Goal: Information Seeking & Learning: Learn about a topic

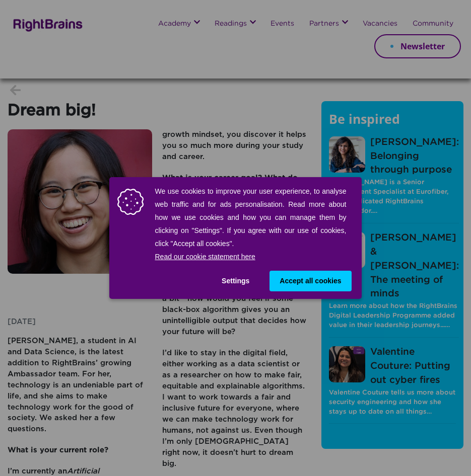
click at [314, 285] on span "Accept all cookies" at bounding box center [309, 281] width 61 height 11
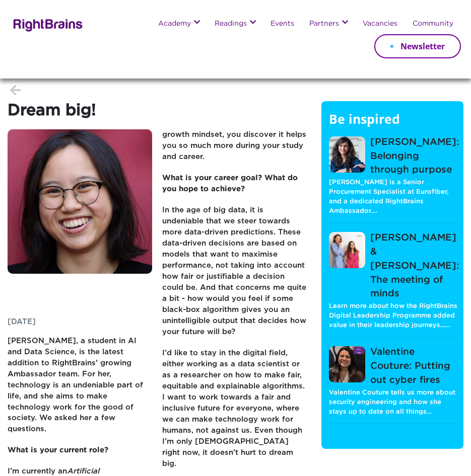
drag, startPoint x: 83, startPoint y: 372, endPoint x: 118, endPoint y: 417, distance: 57.4
click at [118, 417] on p "[PERSON_NAME], a student in AI and Data Science, is the latest addition to Righ…" at bounding box center [80, 391] width 145 height 110
drag, startPoint x: 118, startPoint y: 417, endPoint x: 45, endPoint y: 330, distance: 113.3
click at [45, 330] on p "[DATE]" at bounding box center [80, 326] width 145 height 19
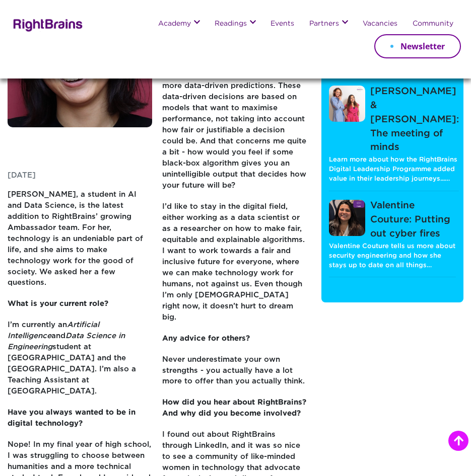
scroll to position [151, 0]
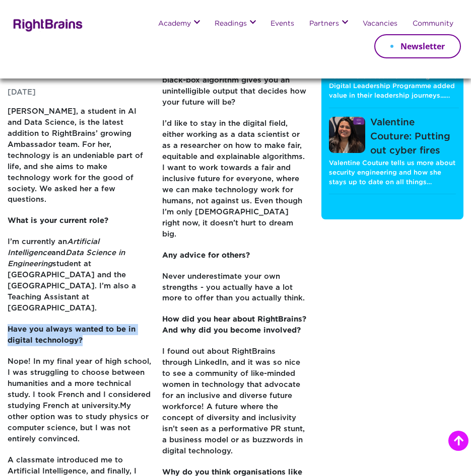
drag, startPoint x: 90, startPoint y: 316, endPoint x: 9, endPoint y: 309, distance: 81.9
click at [9, 324] on p "Have you always wanted to be in digital technology?" at bounding box center [80, 340] width 145 height 32
drag, startPoint x: 9, startPoint y: 309, endPoint x: 95, endPoint y: 370, distance: 105.9
click at [95, 370] on span "Nope! In my final year of high school, I was struggling to choose between human…" at bounding box center [80, 384] width 144 height 51
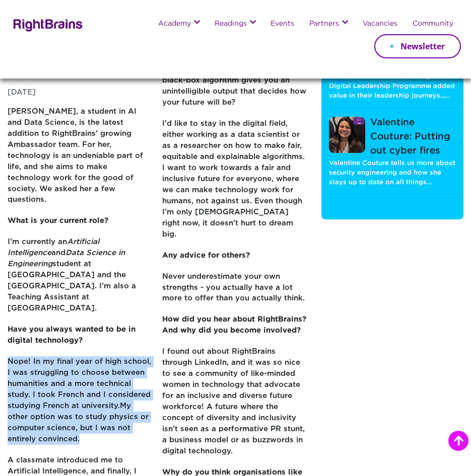
click at [95, 370] on span "Nope! In my final year of high school, I was struggling to choose between human…" at bounding box center [80, 384] width 144 height 51
drag, startPoint x: 95, startPoint y: 370, endPoint x: 81, endPoint y: 394, distance: 28.2
click at [81, 403] on span "My other option was to study physics or computer science, but I was not entirel…" at bounding box center [78, 423] width 141 height 40
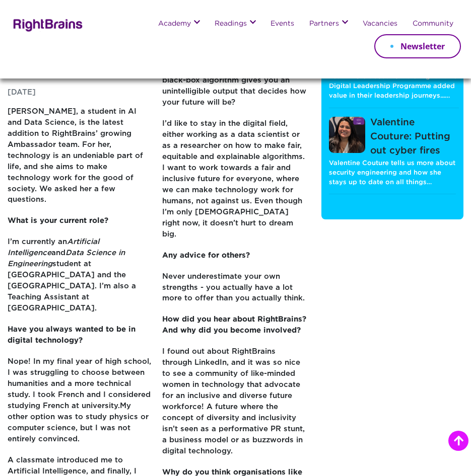
scroll to position [0, 0]
